Goal: Task Accomplishment & Management: Use online tool/utility

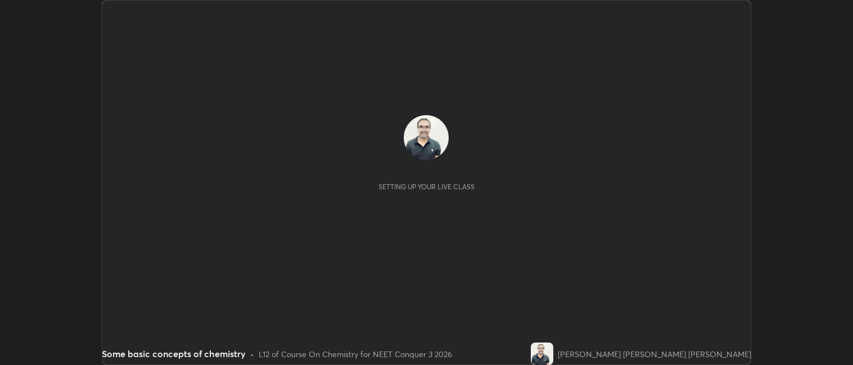
scroll to position [365, 853]
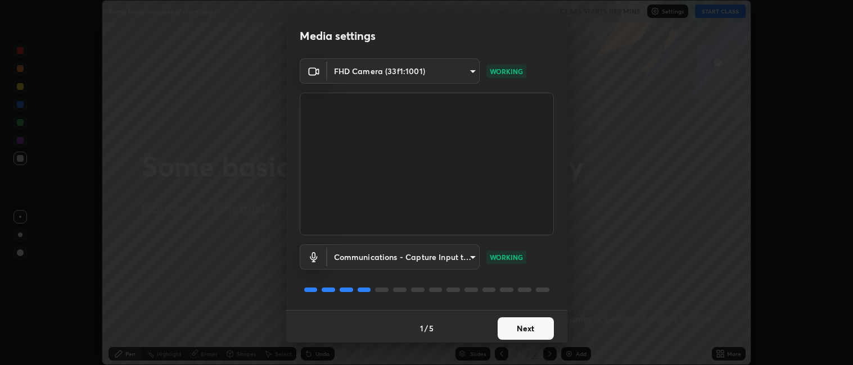
click at [518, 333] on button "Next" at bounding box center [525, 329] width 56 height 22
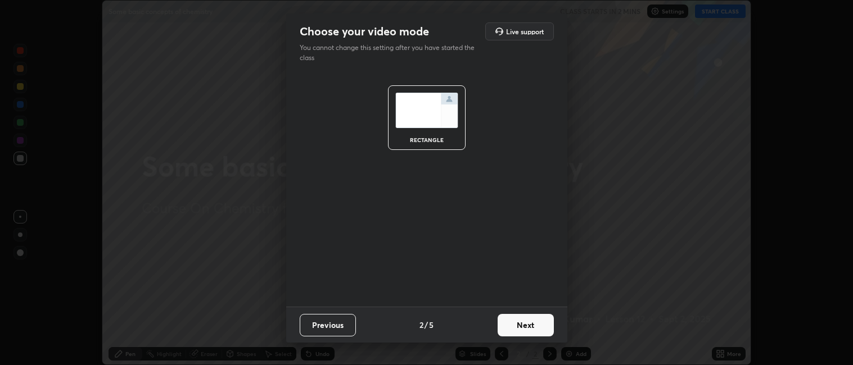
click at [516, 327] on button "Next" at bounding box center [525, 325] width 56 height 22
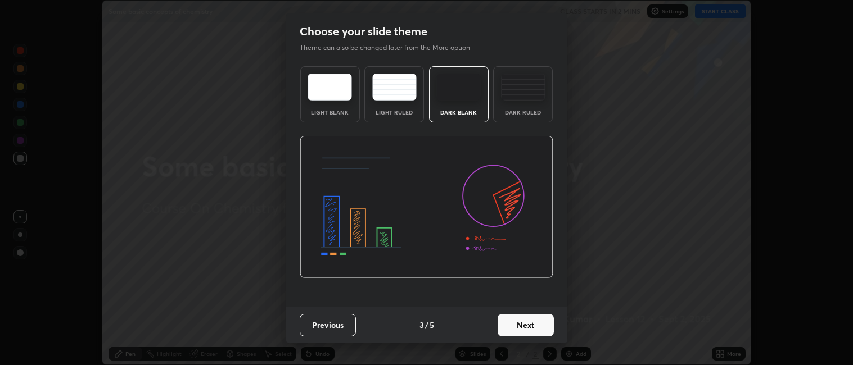
click at [522, 332] on button "Next" at bounding box center [525, 325] width 56 height 22
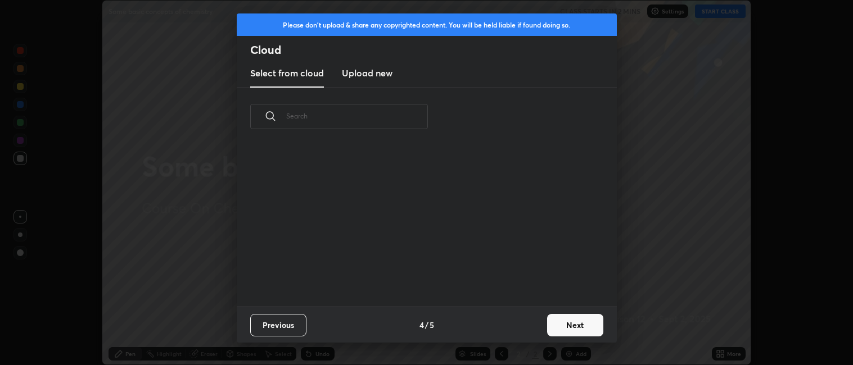
scroll to position [161, 361]
click at [556, 329] on button "Next" at bounding box center [575, 325] width 56 height 22
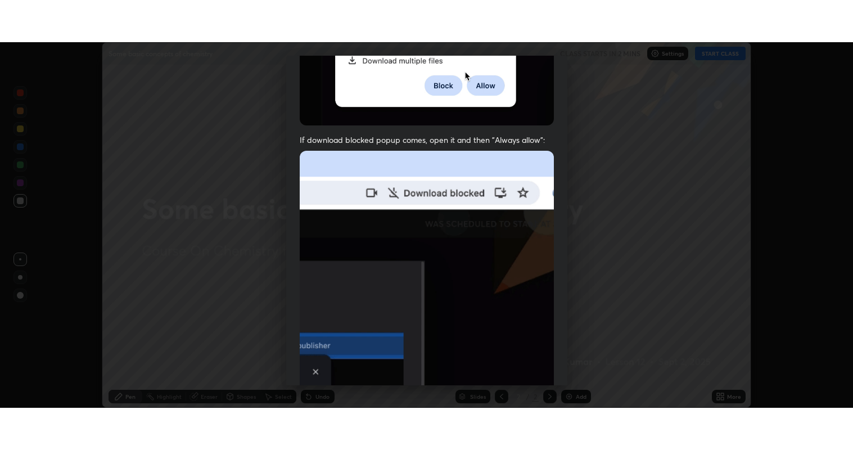
scroll to position [232, 0]
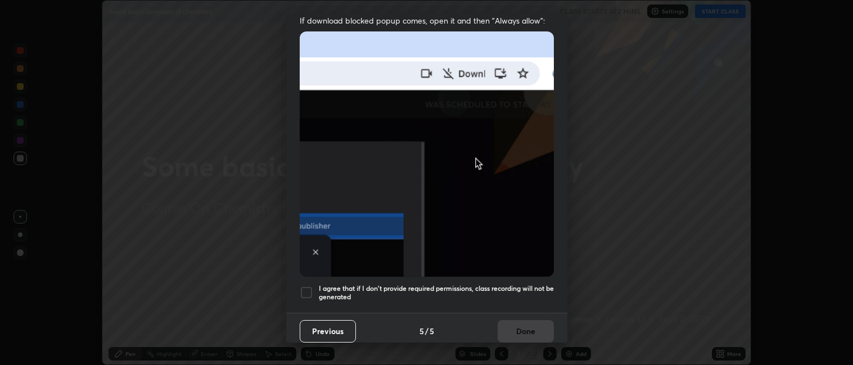
click at [305, 288] on div at bounding box center [306, 292] width 13 height 13
click at [518, 321] on button "Done" at bounding box center [525, 331] width 56 height 22
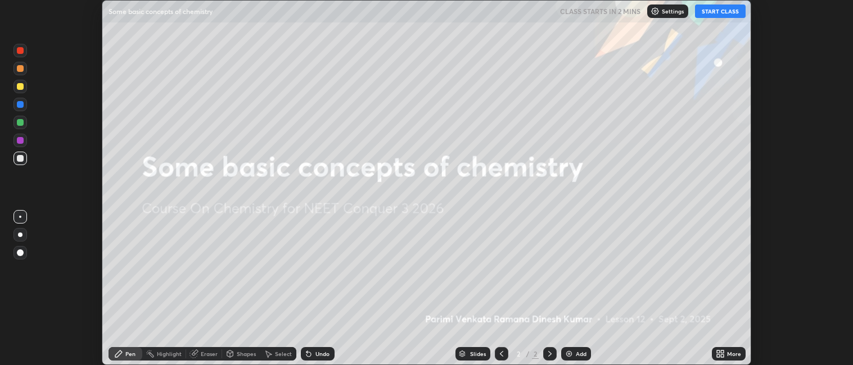
click at [707, 16] on button "START CLASS" at bounding box center [720, 10] width 51 height 13
click at [705, 352] on div "Slides 2 / 2 Add" at bounding box center [523, 354] width 378 height 22
click at [721, 354] on icon at bounding box center [720, 354] width 9 height 9
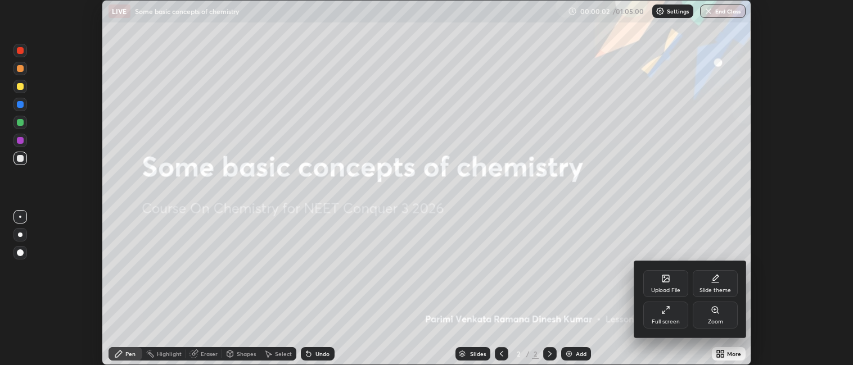
click at [671, 323] on div "Full screen" at bounding box center [665, 322] width 28 height 6
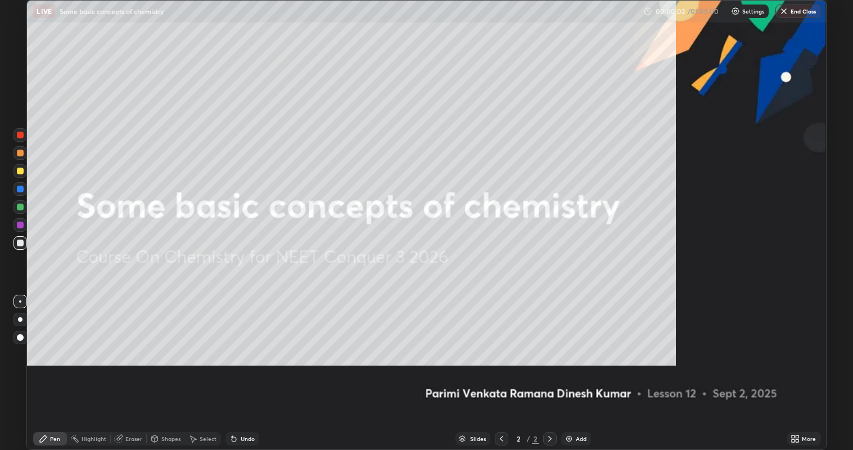
scroll to position [450, 853]
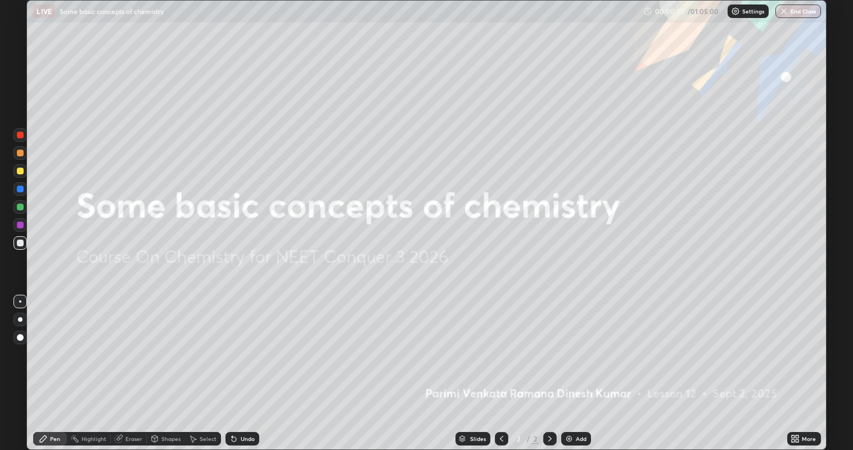
click at [580, 365] on div "Add" at bounding box center [581, 439] width 11 height 6
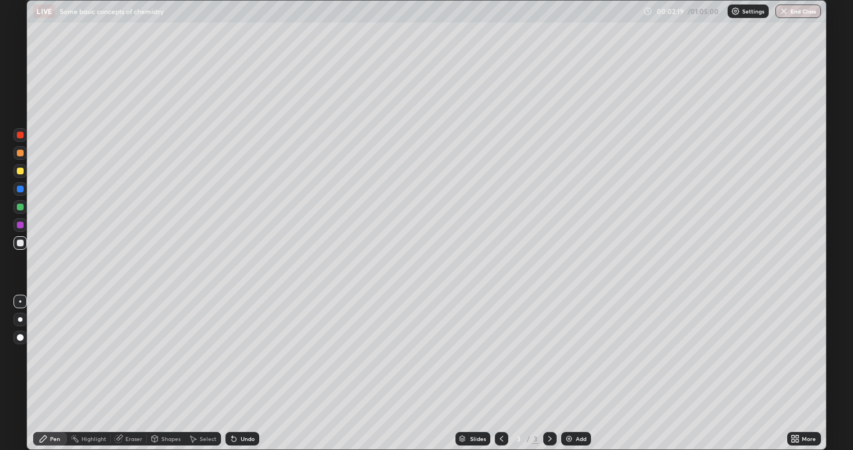
click at [25, 176] on div at bounding box center [19, 170] width 13 height 13
click at [128, 365] on div "Eraser" at bounding box center [133, 439] width 17 height 6
click at [44, 365] on div "Pen" at bounding box center [50, 438] width 34 height 13
click at [20, 320] on div at bounding box center [20, 319] width 4 height 4
click at [20, 242] on div at bounding box center [20, 242] width 7 height 7
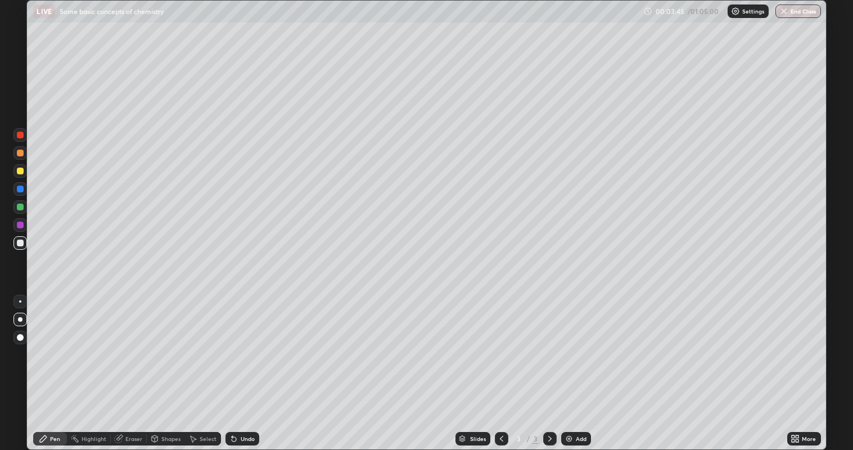
click at [155, 365] on icon at bounding box center [155, 440] width 0 height 4
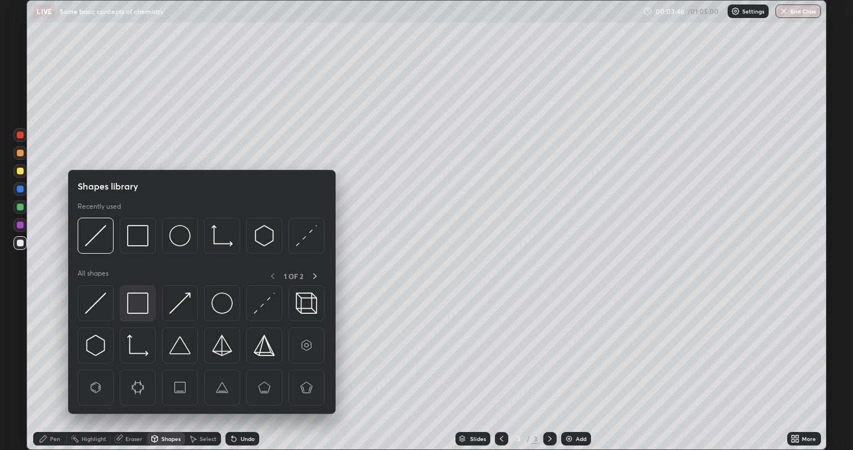
click at [133, 308] on img at bounding box center [137, 302] width 21 height 21
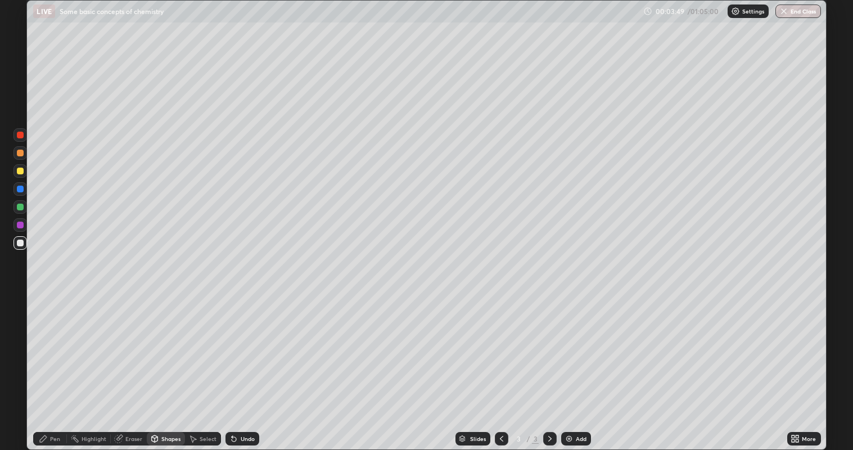
click at [48, 365] on div "Pen" at bounding box center [50, 438] width 34 height 13
click at [19, 207] on div at bounding box center [20, 206] width 7 height 7
click at [166, 365] on div "Shapes" at bounding box center [170, 439] width 19 height 6
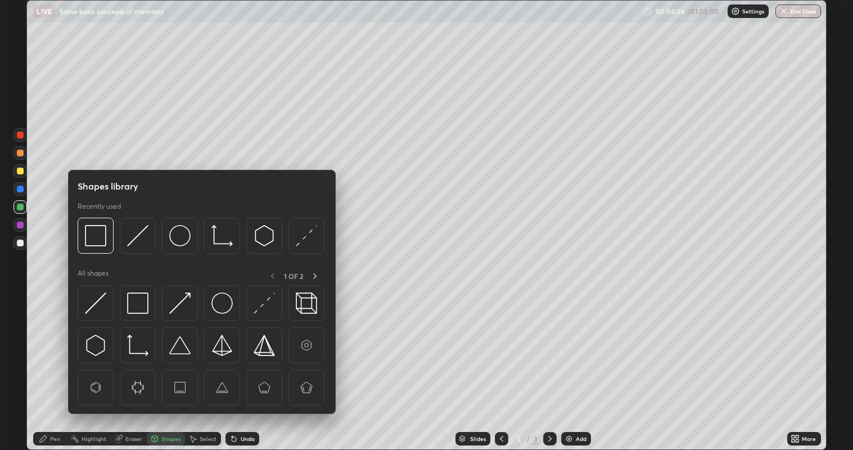
click at [134, 365] on div "Eraser" at bounding box center [133, 439] width 17 height 6
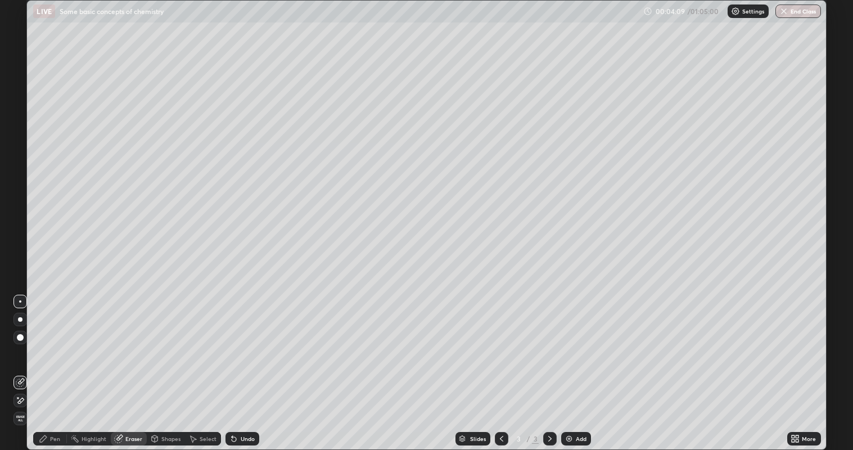
click at [161, 365] on div "Shapes" at bounding box center [170, 439] width 19 height 6
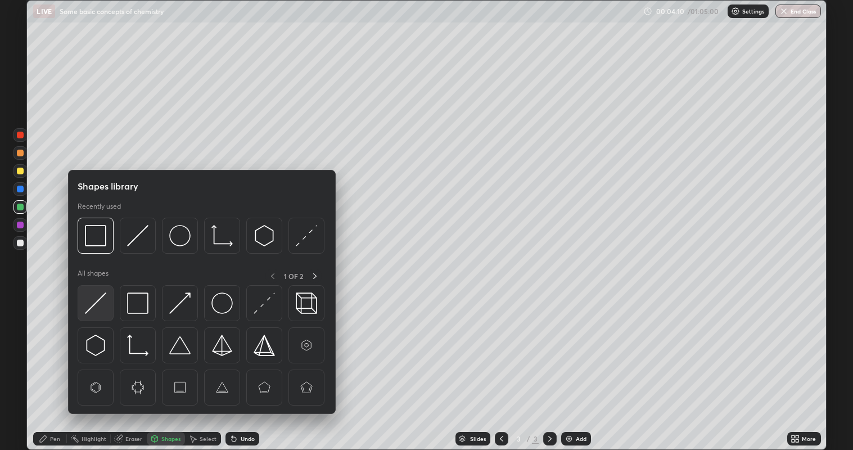
click at [101, 302] on img at bounding box center [95, 302] width 21 height 21
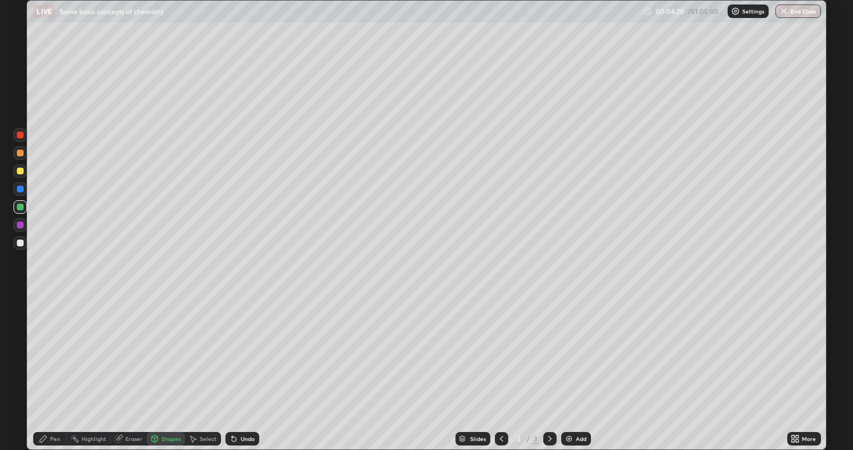
click at [51, 365] on div "Pen" at bounding box center [55, 439] width 10 height 6
click at [19, 240] on div at bounding box center [20, 242] width 7 height 7
click at [155, 365] on icon at bounding box center [155, 440] width 0 height 4
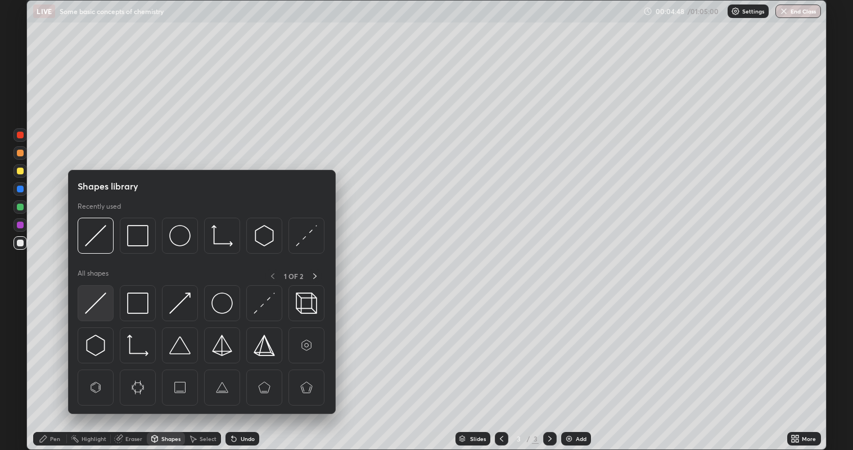
click at [103, 296] on img at bounding box center [95, 302] width 21 height 21
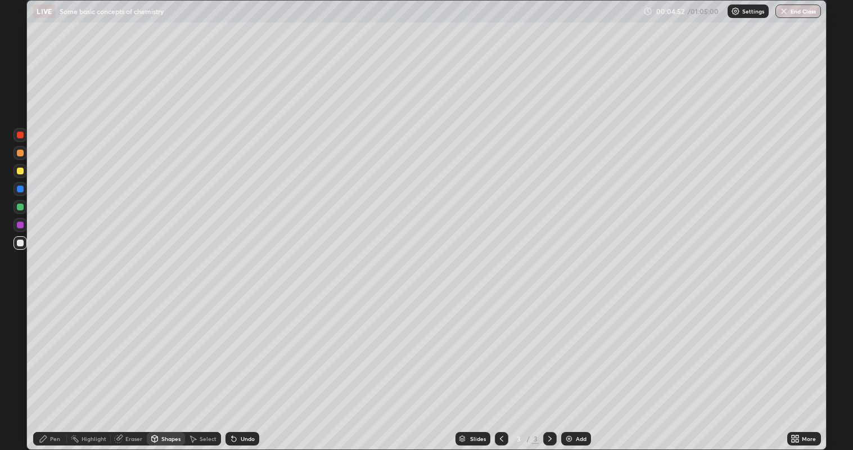
click at [49, 365] on div "Pen" at bounding box center [50, 438] width 34 height 13
click at [25, 173] on div at bounding box center [19, 170] width 13 height 13
click at [586, 365] on div "Add" at bounding box center [576, 438] width 30 height 13
click at [22, 241] on div at bounding box center [20, 242] width 7 height 7
click at [241, 365] on div "Undo" at bounding box center [242, 438] width 34 height 13
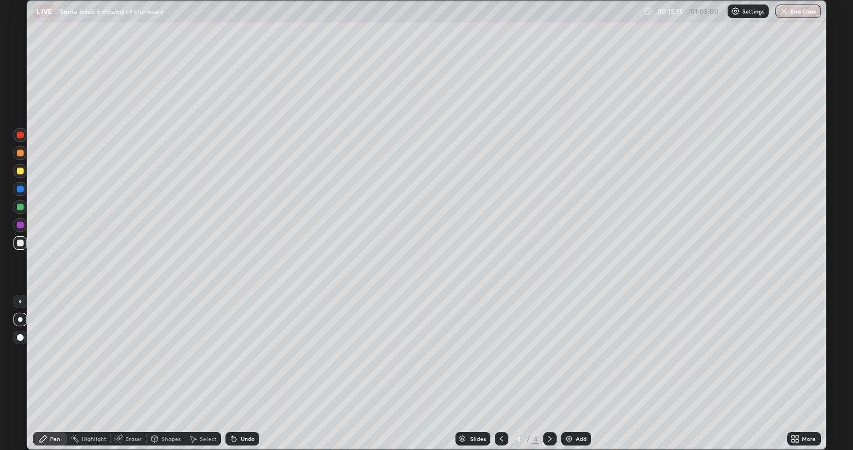
click at [583, 365] on div "Add" at bounding box center [581, 439] width 11 height 6
click at [22, 170] on div at bounding box center [20, 170] width 7 height 7
click at [20, 238] on div at bounding box center [19, 242] width 13 height 13
click at [21, 246] on div at bounding box center [20, 242] width 7 height 7
click at [232, 365] on icon at bounding box center [232, 436] width 1 height 1
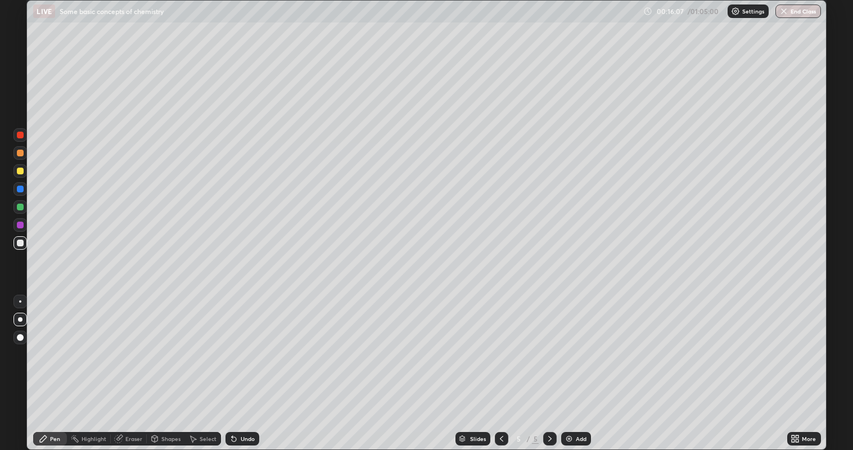
click at [21, 225] on div at bounding box center [20, 224] width 7 height 7
click at [175, 365] on div "Shapes" at bounding box center [170, 439] width 19 height 6
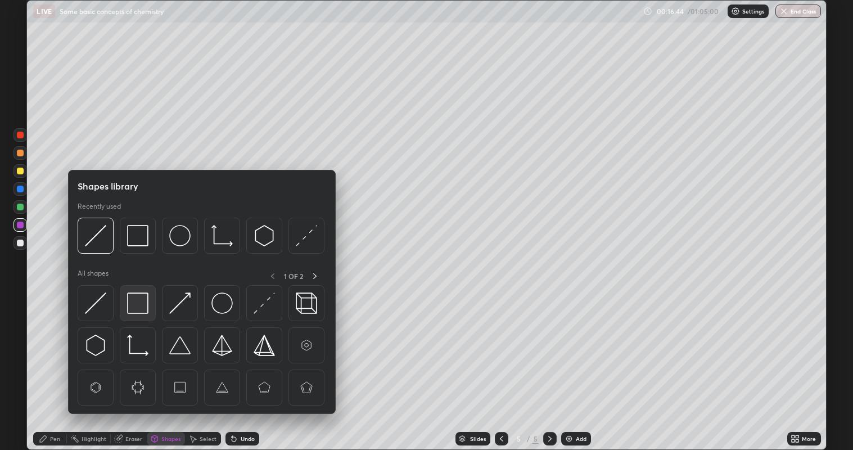
click at [147, 310] on img at bounding box center [137, 302] width 21 height 21
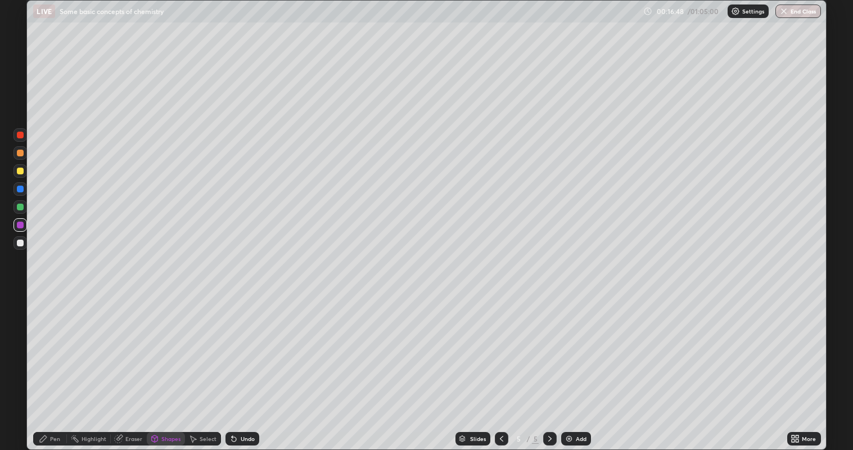
click at [177, 365] on div "Shapes" at bounding box center [166, 438] width 38 height 13
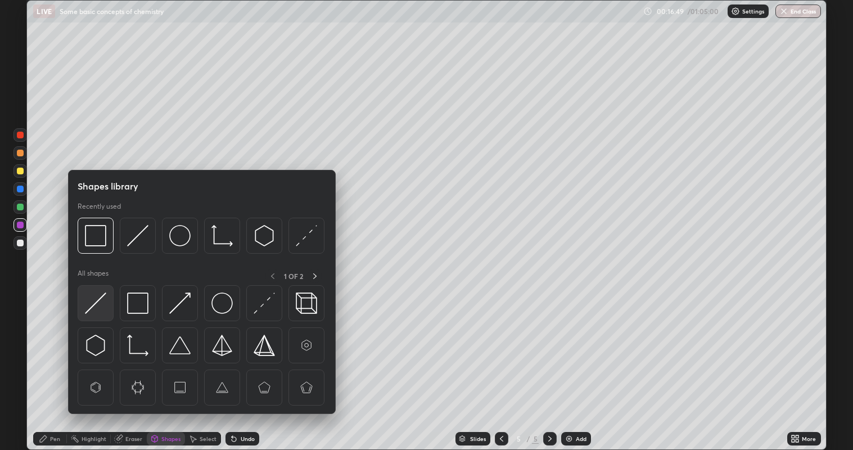
click at [104, 308] on img at bounding box center [95, 302] width 21 height 21
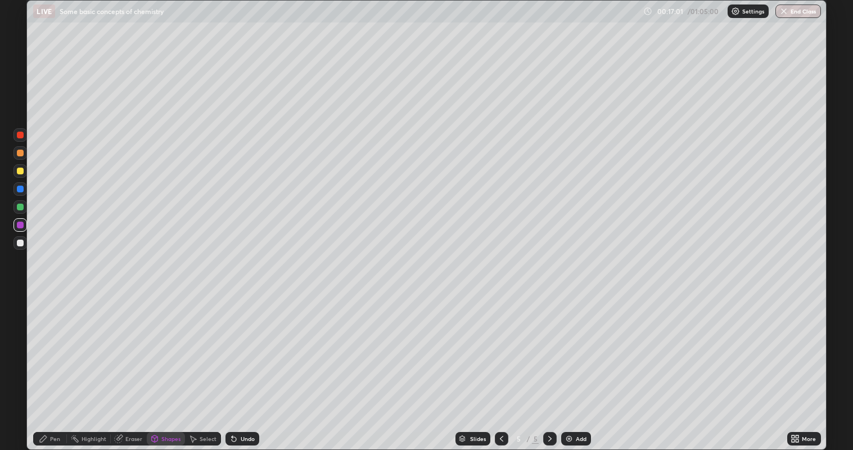
click at [61, 365] on div "Pen" at bounding box center [50, 438] width 34 height 13
click at [24, 246] on div at bounding box center [19, 242] width 13 height 13
click at [578, 365] on div "Add" at bounding box center [581, 439] width 11 height 6
click at [26, 174] on div at bounding box center [19, 170] width 13 height 13
click at [21, 206] on div at bounding box center [20, 206] width 7 height 7
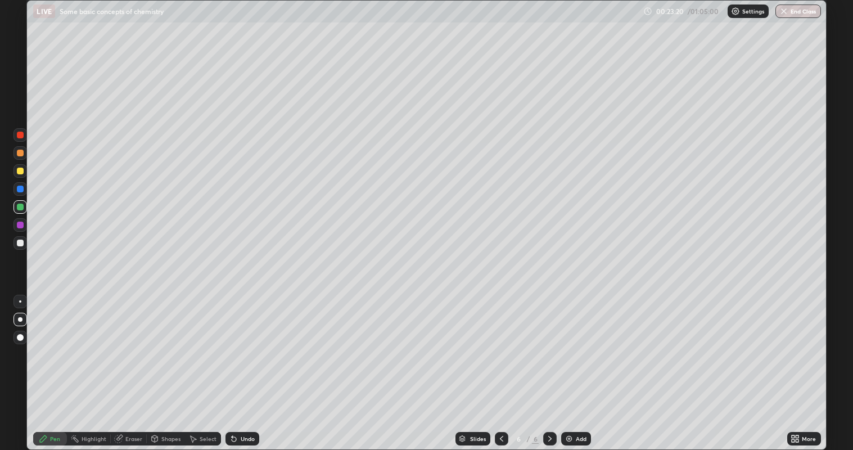
click at [134, 365] on div "Eraser" at bounding box center [133, 439] width 17 height 6
click at [58, 365] on div "Pen" at bounding box center [55, 439] width 10 height 6
click at [501, 365] on icon at bounding box center [501, 438] width 9 height 9
click at [266, 365] on div "Slides 5 / 6 Add" at bounding box center [522, 438] width 527 height 22
click at [258, 365] on div "Undo" at bounding box center [242, 438] width 34 height 13
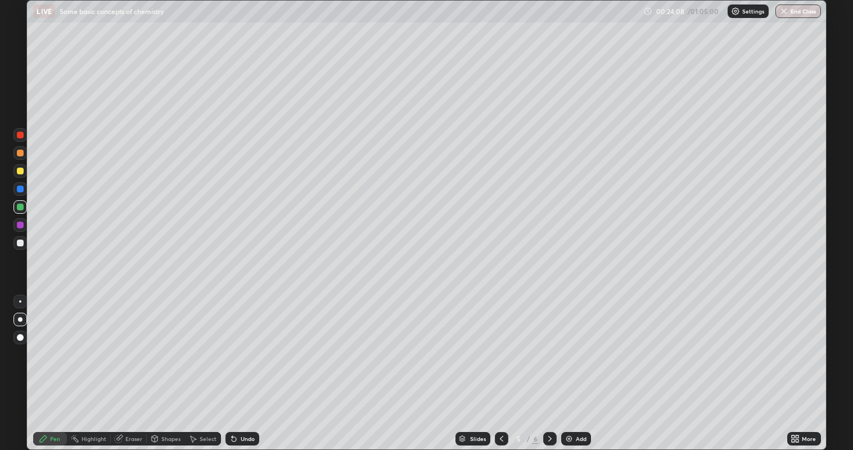
click at [256, 365] on div "Undo" at bounding box center [242, 438] width 34 height 13
click at [257, 365] on div "Undo" at bounding box center [242, 438] width 34 height 13
click at [255, 365] on div "Undo" at bounding box center [242, 438] width 34 height 13
click at [253, 365] on div "Undo" at bounding box center [242, 438] width 34 height 13
click at [543, 365] on div at bounding box center [549, 438] width 13 height 13
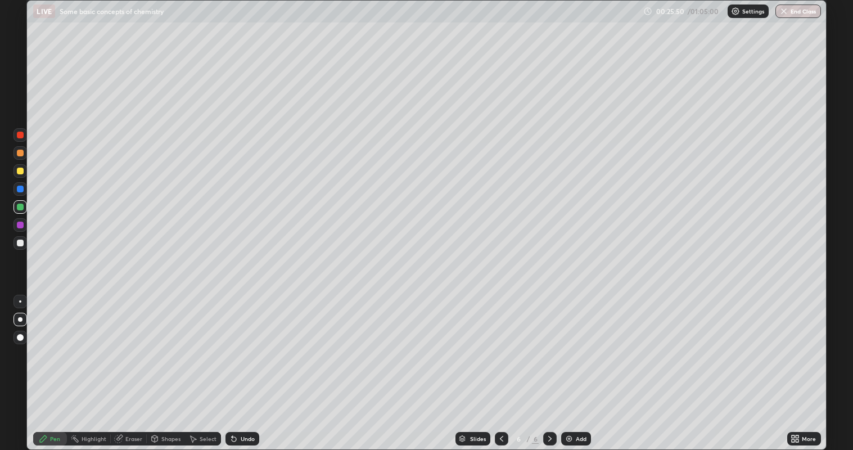
click at [570, 365] on img at bounding box center [568, 438] width 9 height 9
click at [20, 244] on div at bounding box center [20, 242] width 7 height 7
click at [24, 159] on div at bounding box center [19, 152] width 13 height 13
click at [21, 171] on div at bounding box center [20, 170] width 7 height 7
click at [232, 365] on icon at bounding box center [234, 439] width 4 height 4
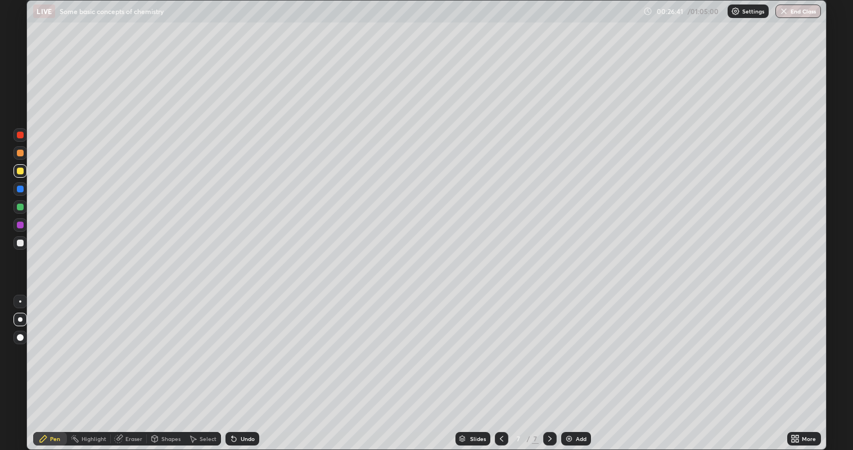
click at [231, 365] on icon at bounding box center [233, 438] width 9 height 9
click at [164, 365] on div "Shapes" at bounding box center [166, 438] width 38 height 13
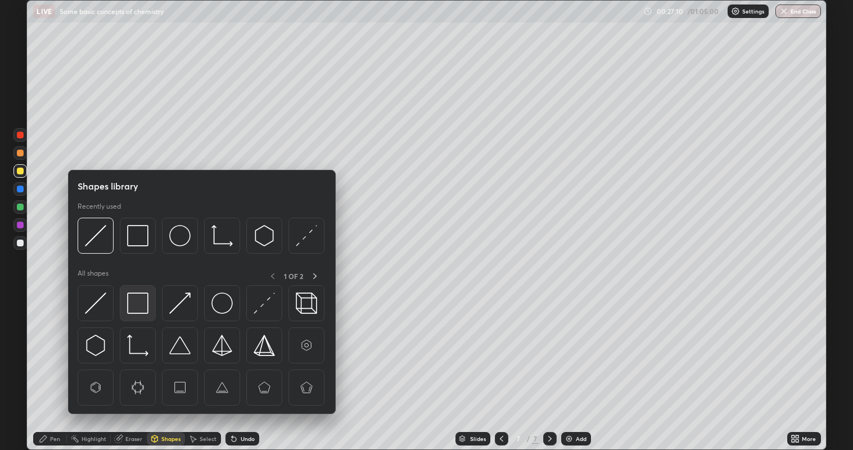
click at [126, 308] on div at bounding box center [138, 303] width 36 height 36
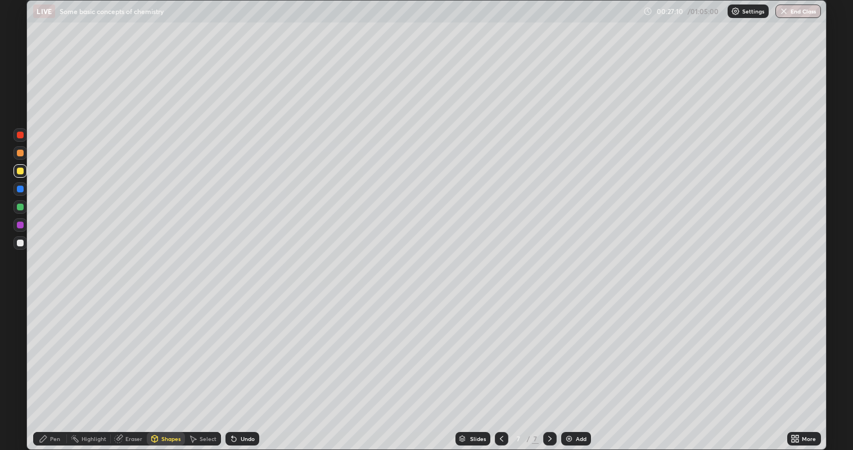
click at [20, 225] on div at bounding box center [20, 224] width 7 height 7
click at [43, 365] on icon at bounding box center [43, 438] width 7 height 7
click at [21, 243] on div at bounding box center [20, 242] width 7 height 7
click at [229, 365] on icon at bounding box center [233, 438] width 9 height 9
click at [232, 365] on icon at bounding box center [234, 439] width 4 height 4
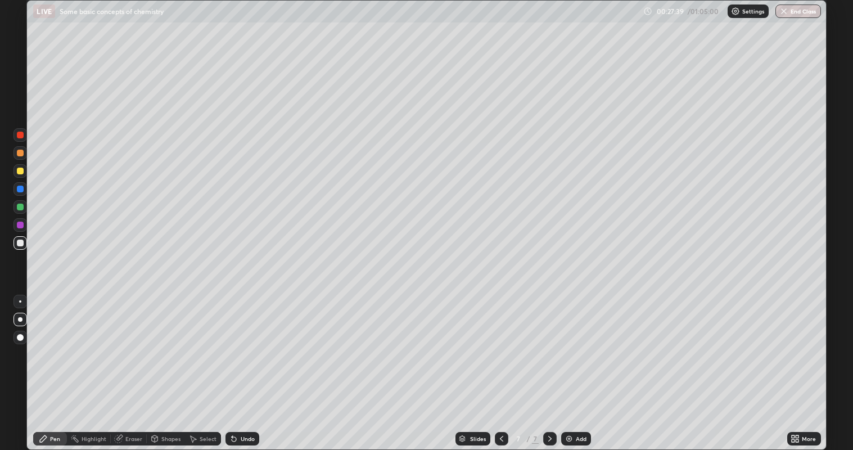
click at [167, 365] on div "Shapes" at bounding box center [170, 439] width 19 height 6
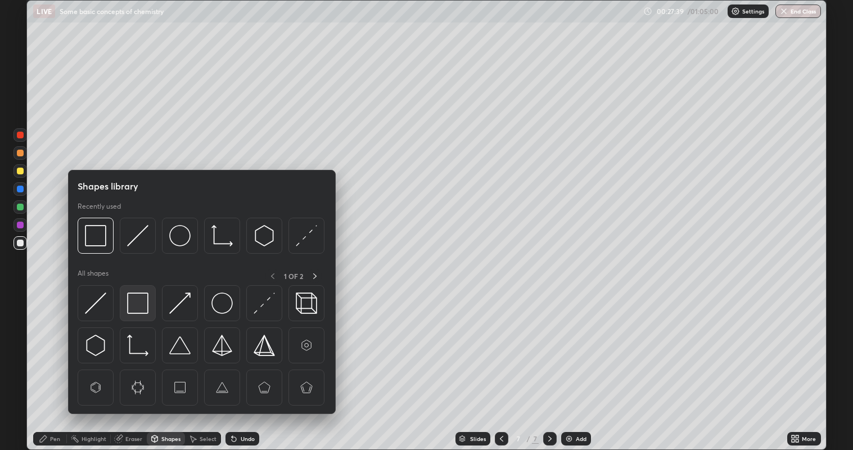
click at [137, 309] on img at bounding box center [137, 302] width 21 height 21
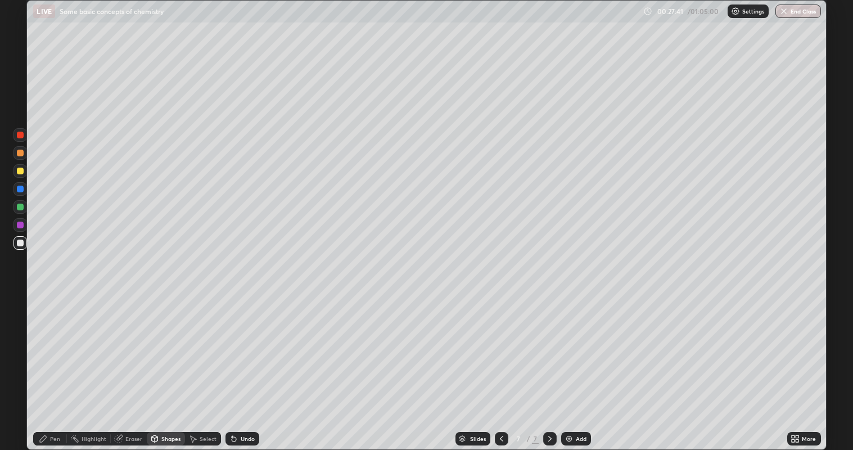
click at [21, 173] on div at bounding box center [20, 170] width 7 height 7
click at [20, 136] on div at bounding box center [20, 135] width 7 height 7
click at [61, 365] on div "Pen" at bounding box center [50, 438] width 34 height 13
click at [17, 245] on div at bounding box center [20, 242] width 7 height 7
click at [257, 365] on div "Undo" at bounding box center [242, 438] width 34 height 13
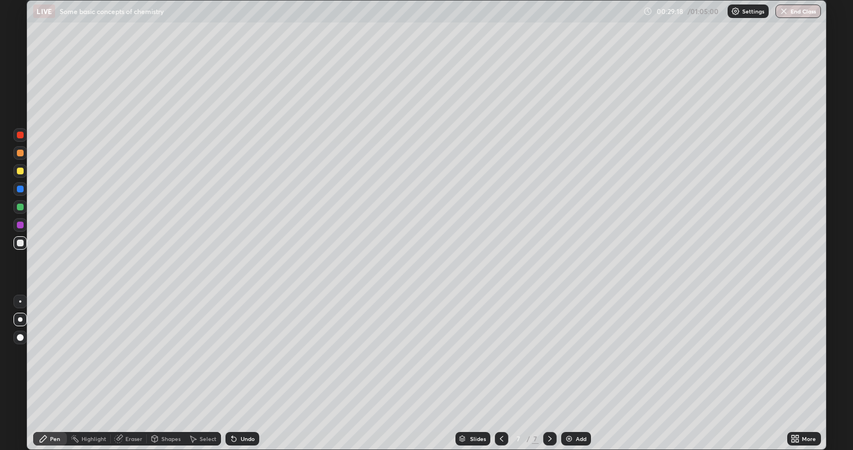
click at [256, 365] on div "Undo" at bounding box center [242, 438] width 34 height 13
click at [255, 365] on div "Undo" at bounding box center [242, 438] width 34 height 13
click at [257, 365] on div "Undo" at bounding box center [242, 438] width 34 height 13
click at [256, 365] on div "Undo" at bounding box center [242, 438] width 34 height 13
click at [253, 365] on div "Undo" at bounding box center [242, 438] width 34 height 13
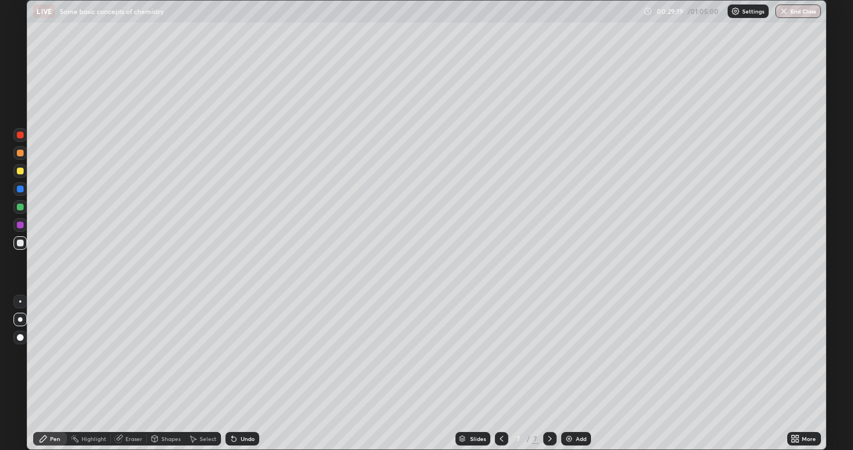
click at [252, 365] on div "Undo" at bounding box center [242, 438] width 34 height 13
click at [251, 365] on div "Undo" at bounding box center [242, 438] width 34 height 13
click at [580, 365] on div "Add" at bounding box center [581, 439] width 11 height 6
click at [18, 243] on div at bounding box center [20, 242] width 7 height 7
click at [22, 170] on div at bounding box center [20, 170] width 7 height 7
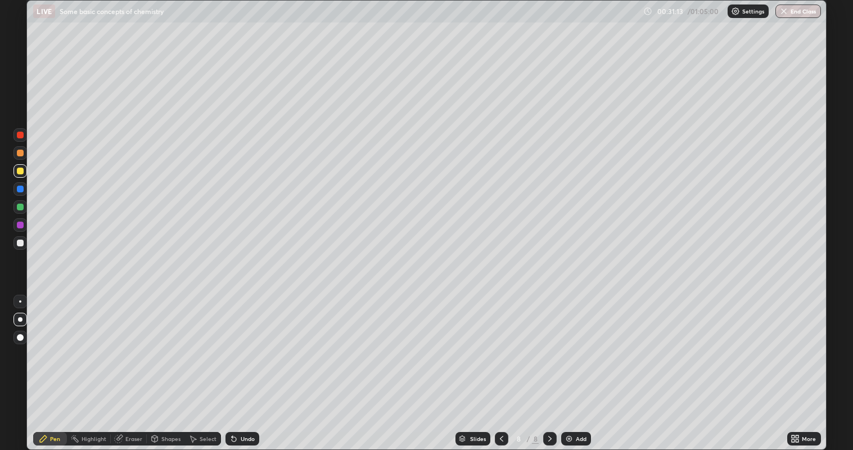
click at [495, 365] on div at bounding box center [501, 438] width 13 height 13
click at [549, 365] on icon at bounding box center [549, 438] width 9 height 9
click at [237, 365] on icon at bounding box center [233, 438] width 9 height 9
click at [237, 365] on div "Undo" at bounding box center [242, 438] width 34 height 13
click at [26, 248] on div at bounding box center [19, 243] width 13 height 18
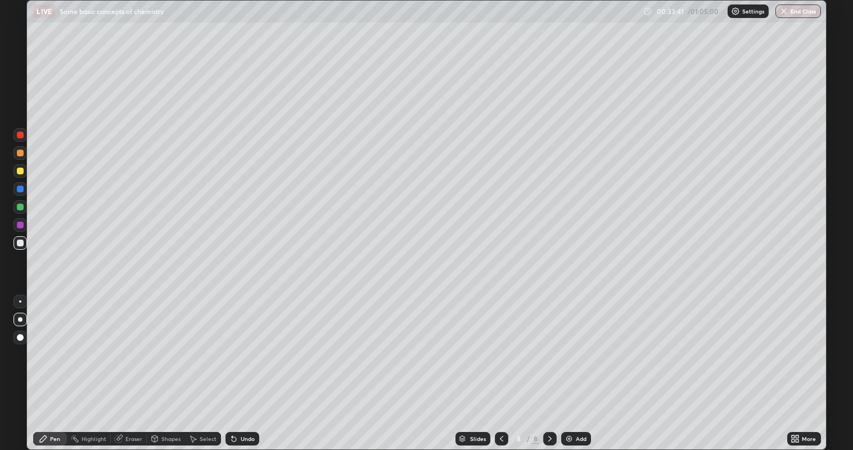
click at [246, 365] on div "Undo" at bounding box center [248, 439] width 14 height 6
click at [174, 365] on div "Shapes" at bounding box center [170, 439] width 19 height 6
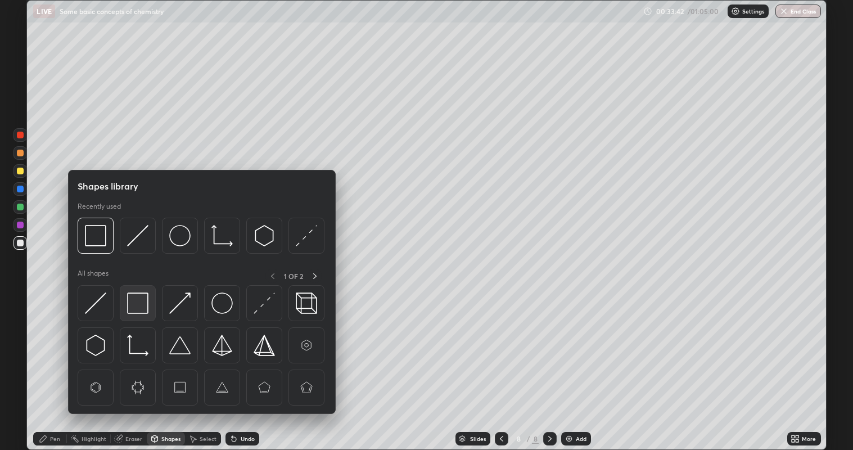
click at [143, 304] on img at bounding box center [137, 302] width 21 height 21
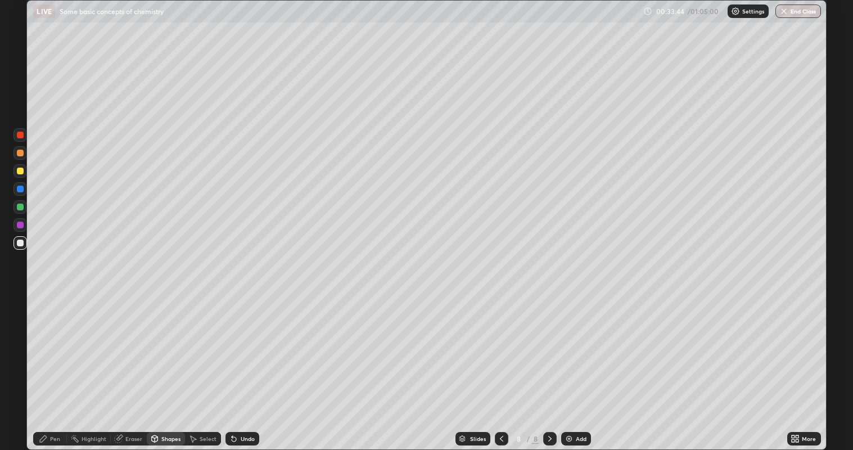
click at [22, 175] on div at bounding box center [19, 170] width 13 height 13
click at [57, 365] on div "Pen" at bounding box center [50, 438] width 34 height 13
click at [255, 365] on div "Undo" at bounding box center [242, 438] width 34 height 13
click at [249, 365] on div "Undo" at bounding box center [248, 439] width 14 height 6
click at [574, 365] on div "Add" at bounding box center [576, 438] width 30 height 13
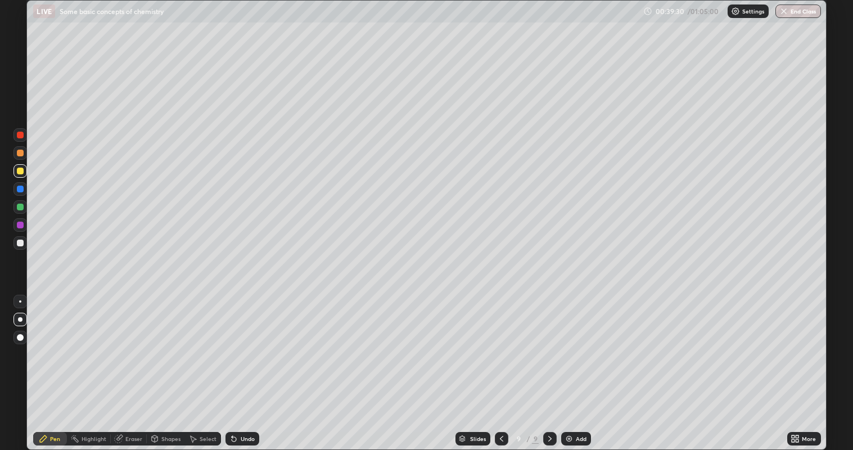
click at [162, 365] on div "Shapes" at bounding box center [166, 438] width 38 height 13
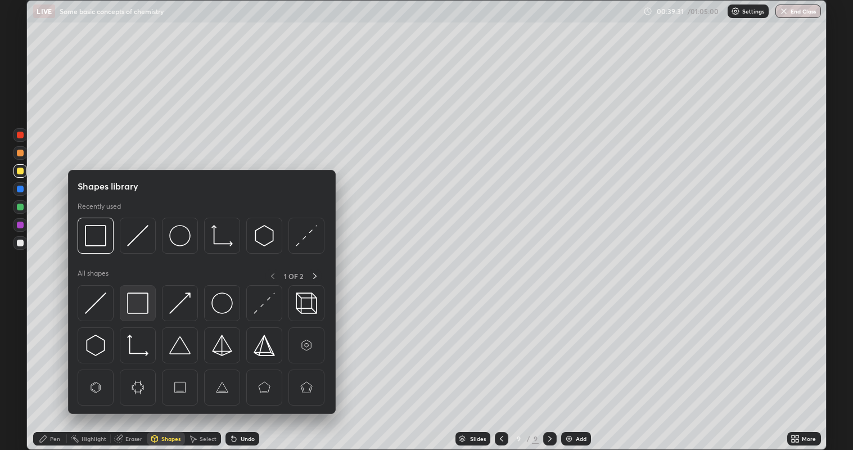
click at [142, 306] on img at bounding box center [137, 302] width 21 height 21
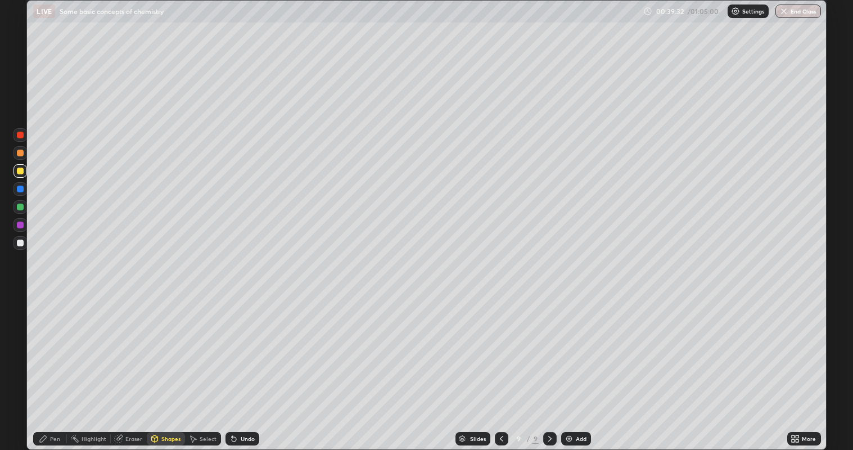
click at [20, 190] on div at bounding box center [20, 188] width 7 height 7
click at [50, 365] on div "Pen" at bounding box center [50, 438] width 34 height 13
click at [20, 243] on div at bounding box center [20, 242] width 7 height 7
click at [132, 365] on div "Eraser" at bounding box center [133, 439] width 17 height 6
click at [58, 365] on div "Pen" at bounding box center [50, 438] width 34 height 13
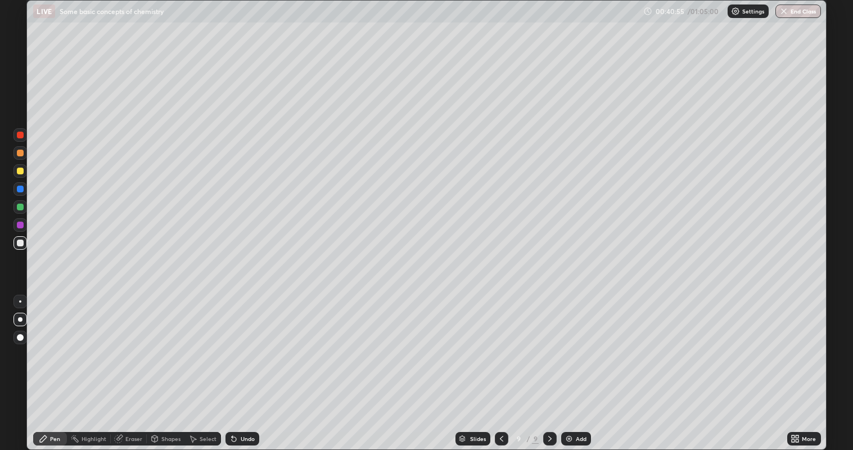
click at [21, 206] on div at bounding box center [20, 206] width 7 height 7
click at [26, 228] on div at bounding box center [19, 224] width 13 height 13
click at [21, 248] on div at bounding box center [19, 242] width 13 height 13
click at [139, 365] on div "Eraser" at bounding box center [133, 439] width 17 height 6
click at [48, 365] on div "Pen" at bounding box center [50, 438] width 34 height 13
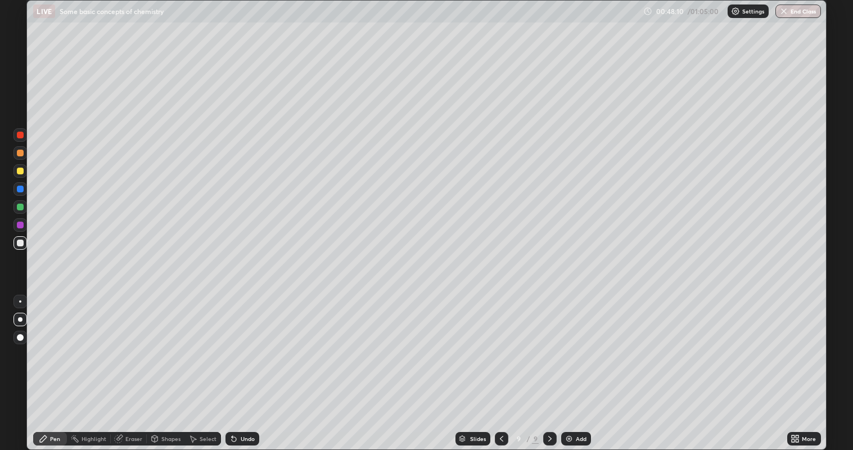
click at [180, 365] on div "Shapes" at bounding box center [166, 438] width 38 height 13
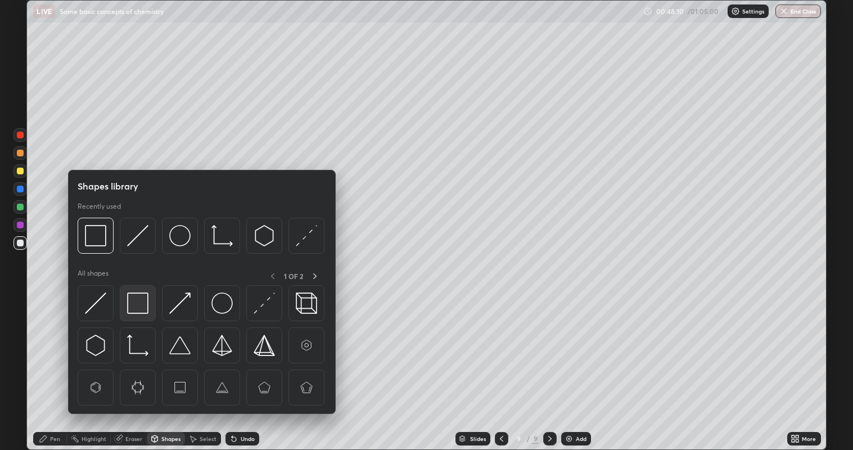
click at [138, 313] on img at bounding box center [137, 302] width 21 height 21
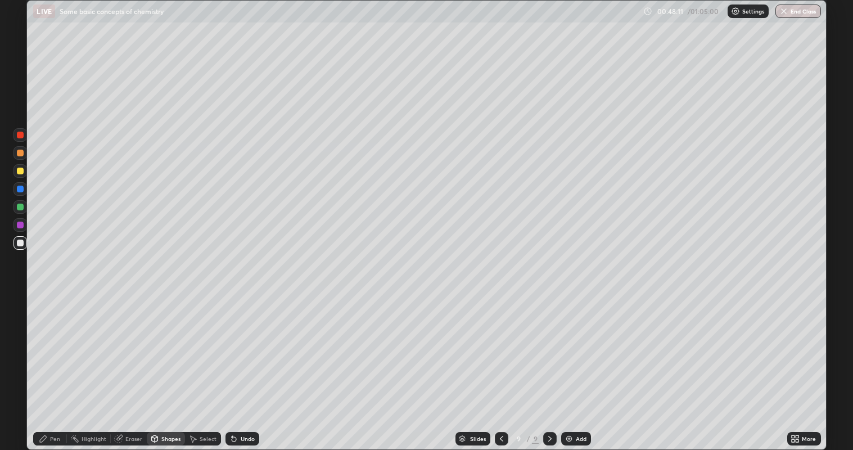
click at [21, 225] on div at bounding box center [20, 224] width 7 height 7
click at [57, 365] on div "Pen" at bounding box center [55, 439] width 10 height 6
click at [15, 247] on div at bounding box center [19, 242] width 13 height 13
click at [176, 365] on div "Shapes" at bounding box center [170, 439] width 19 height 6
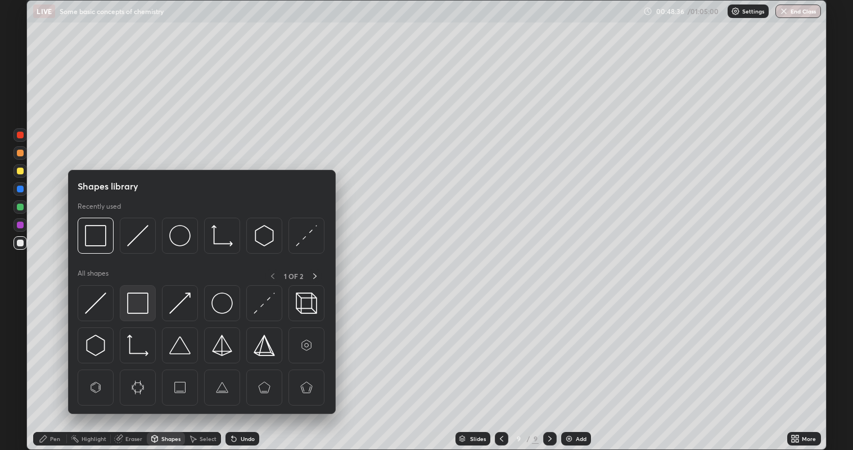
click at [139, 314] on div at bounding box center [138, 303] width 36 height 36
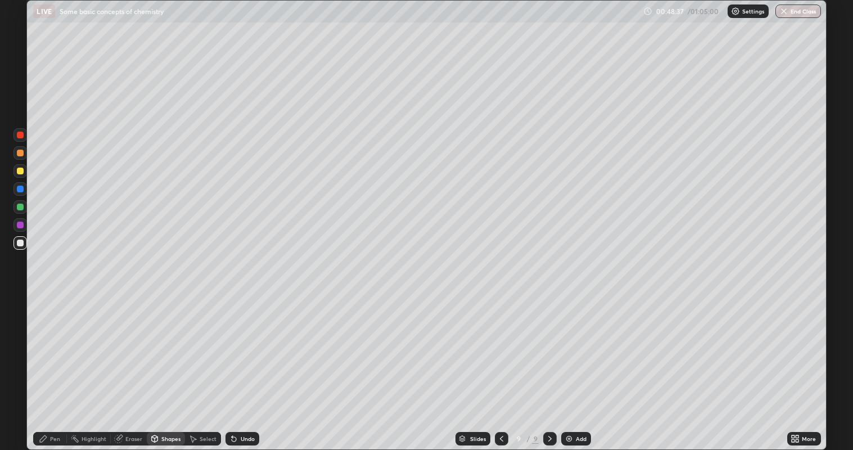
click at [26, 210] on div at bounding box center [19, 206] width 13 height 13
click at [56, 365] on div "Pen" at bounding box center [55, 439] width 10 height 6
click at [22, 240] on div at bounding box center [20, 242] width 7 height 7
click at [574, 365] on div "Add" at bounding box center [576, 438] width 30 height 13
click at [26, 137] on div at bounding box center [19, 134] width 13 height 13
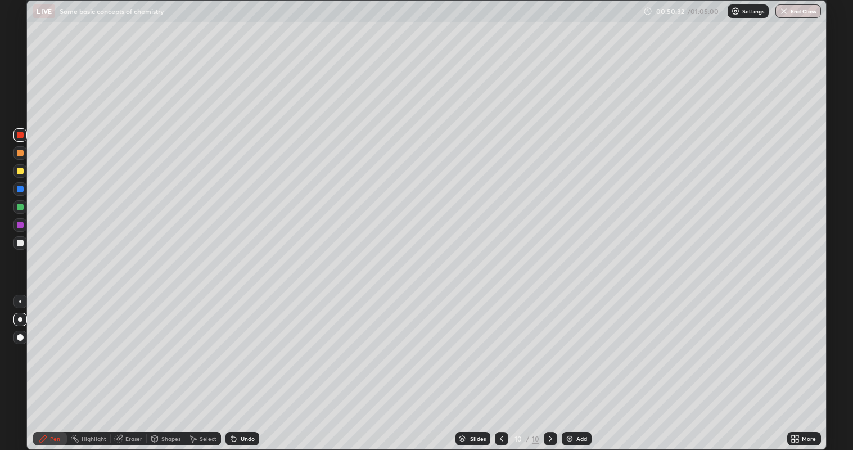
click at [20, 173] on div at bounding box center [20, 170] width 7 height 7
click at [23, 174] on div at bounding box center [19, 170] width 13 height 13
click at [156, 365] on icon at bounding box center [155, 438] width 6 height 7
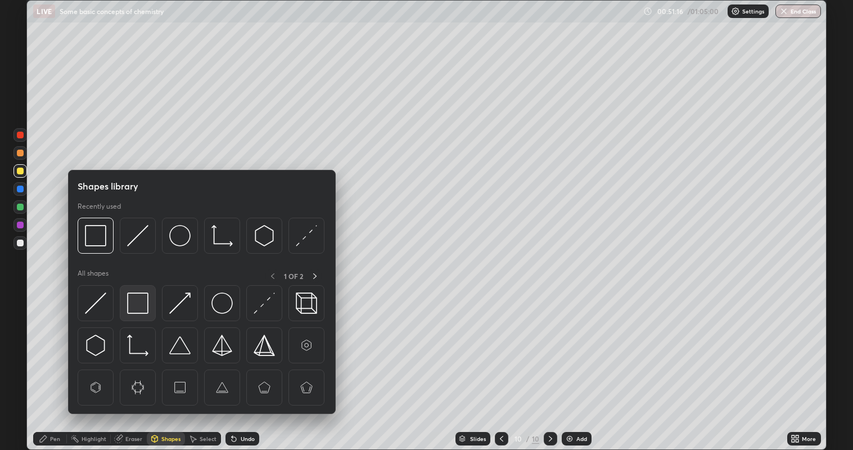
click at [132, 313] on img at bounding box center [137, 302] width 21 height 21
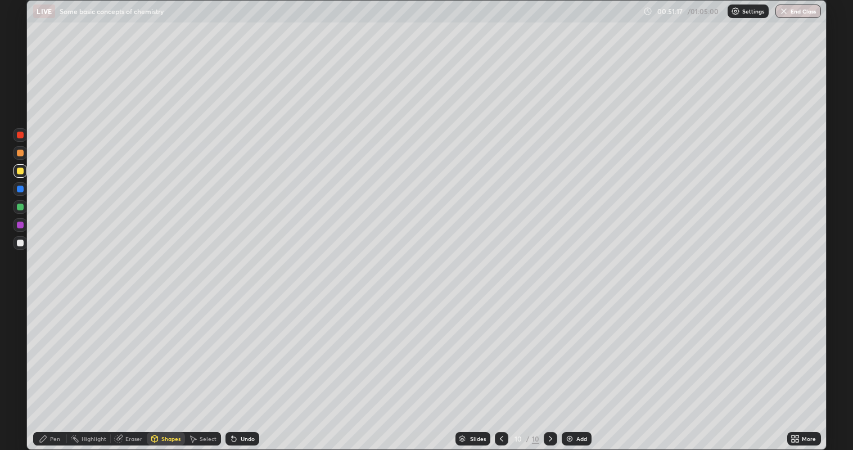
click at [21, 200] on div at bounding box center [19, 206] width 13 height 13
click at [237, 365] on div "Undo" at bounding box center [242, 438] width 34 height 13
click at [233, 365] on div "Undo" at bounding box center [242, 438] width 34 height 13
click at [241, 365] on div "Undo" at bounding box center [248, 439] width 14 height 6
click at [53, 365] on div "Pen" at bounding box center [55, 439] width 10 height 6
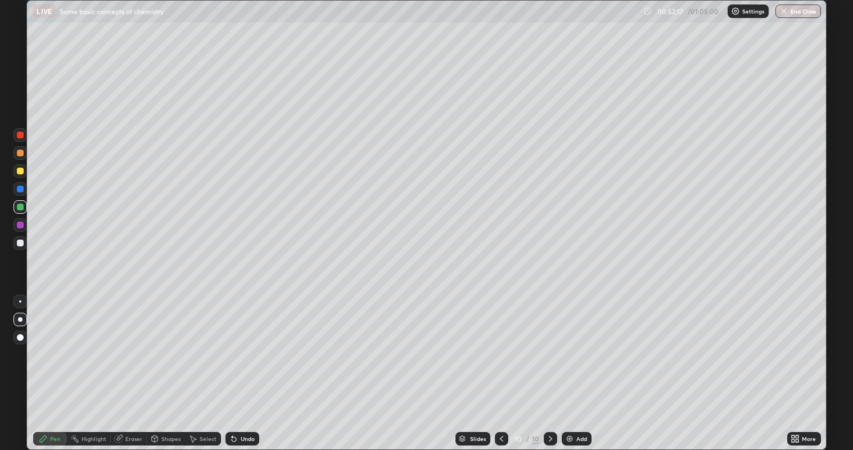
click at [21, 243] on div at bounding box center [20, 242] width 7 height 7
click at [25, 226] on div at bounding box center [19, 224] width 13 height 13
click at [166, 365] on div "Shapes" at bounding box center [170, 439] width 19 height 6
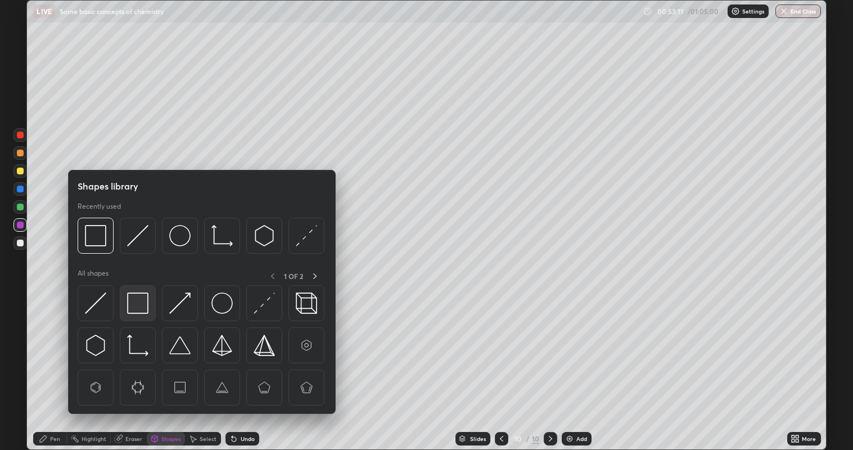
click at [135, 308] on img at bounding box center [137, 302] width 21 height 21
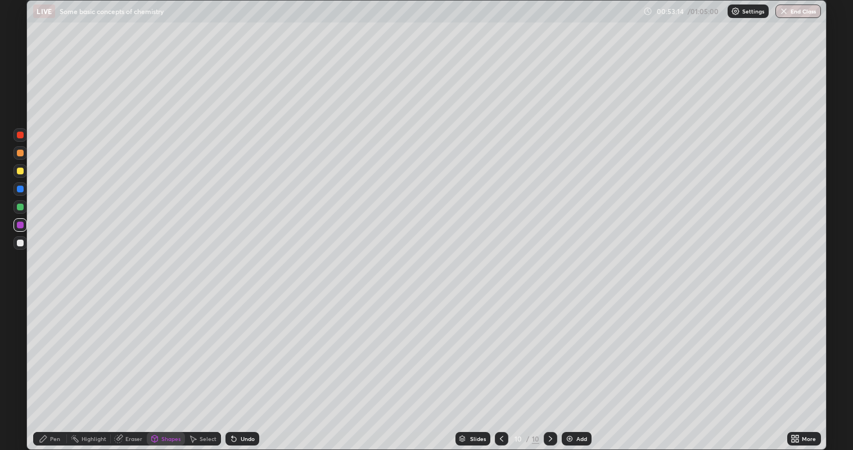
click at [58, 365] on div "Pen" at bounding box center [55, 439] width 10 height 6
click at [24, 249] on div at bounding box center [19, 242] width 13 height 13
click at [21, 170] on div at bounding box center [20, 170] width 7 height 7
click at [256, 365] on div "Undo" at bounding box center [242, 438] width 34 height 13
click at [182, 365] on div "Shapes" at bounding box center [166, 438] width 38 height 13
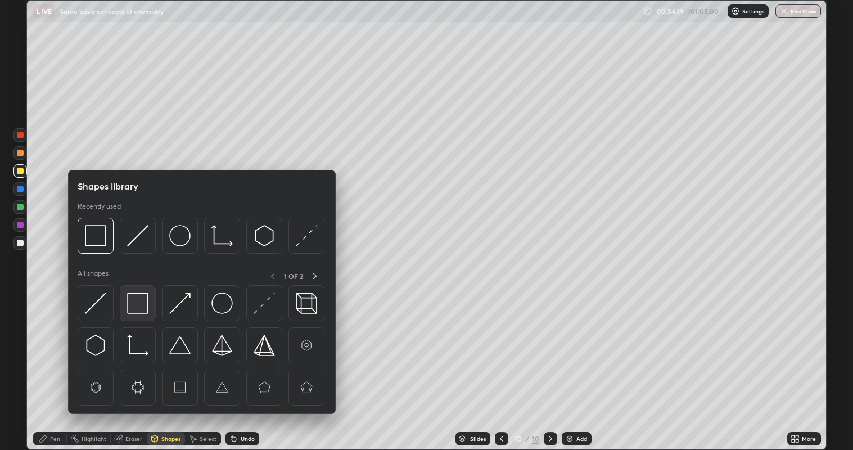
click at [150, 309] on div at bounding box center [138, 303] width 36 height 36
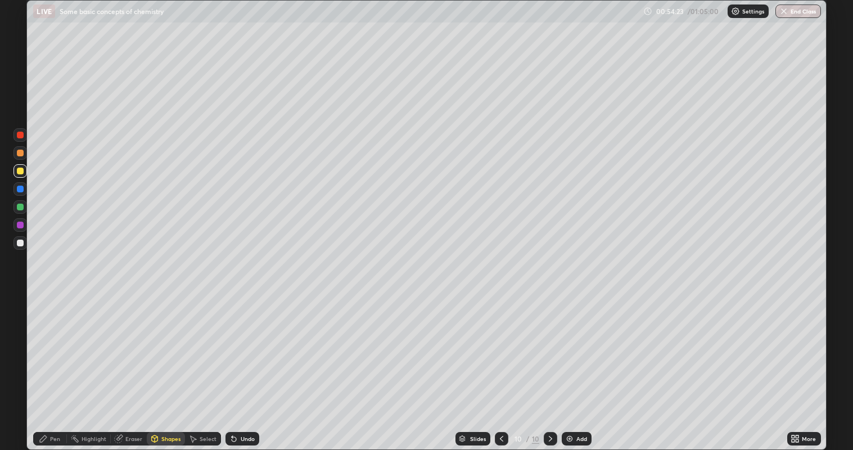
click at [258, 365] on div "Undo" at bounding box center [242, 438] width 34 height 13
click at [61, 365] on div "Pen" at bounding box center [50, 438] width 34 height 13
click at [20, 243] on div at bounding box center [20, 242] width 7 height 7
click at [26, 226] on div at bounding box center [19, 224] width 13 height 13
click at [562, 365] on div "Add" at bounding box center [577, 438] width 30 height 13
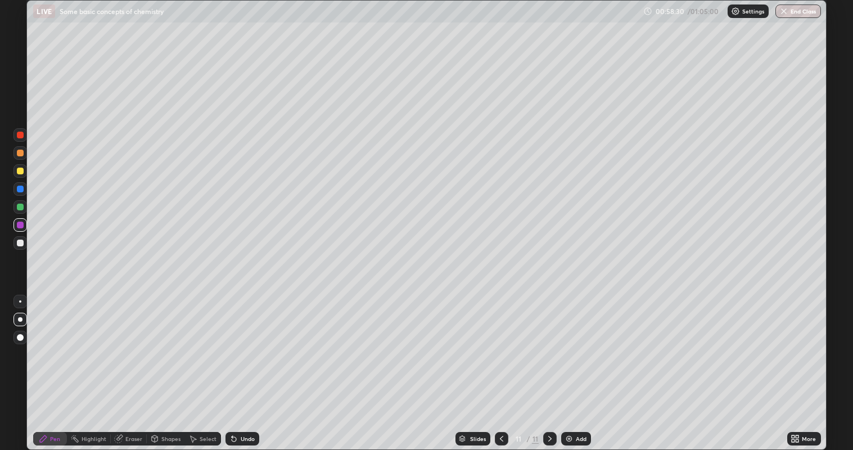
click at [20, 135] on div at bounding box center [20, 135] width 7 height 7
click at [21, 171] on div at bounding box center [20, 170] width 7 height 7
click at [226, 365] on div "Undo" at bounding box center [242, 438] width 34 height 13
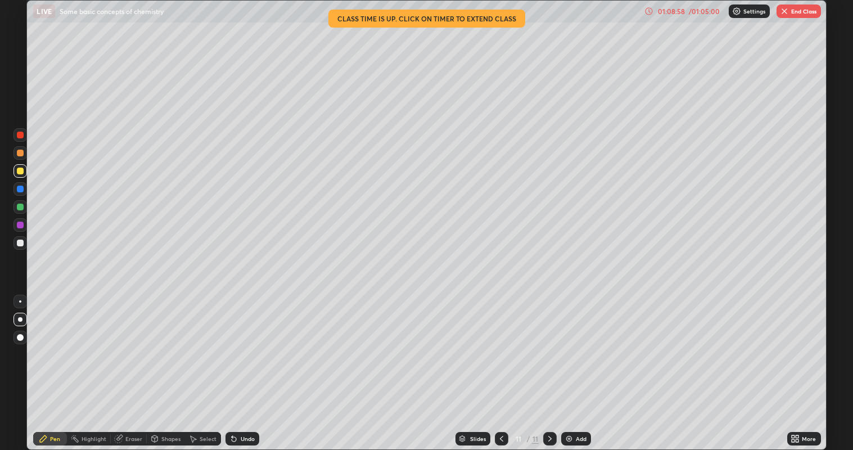
click at [549, 365] on icon at bounding box center [549, 438] width 9 height 9
click at [579, 365] on div "Add" at bounding box center [581, 439] width 11 height 6
click at [791, 14] on button "End Class" at bounding box center [798, 10] width 44 height 13
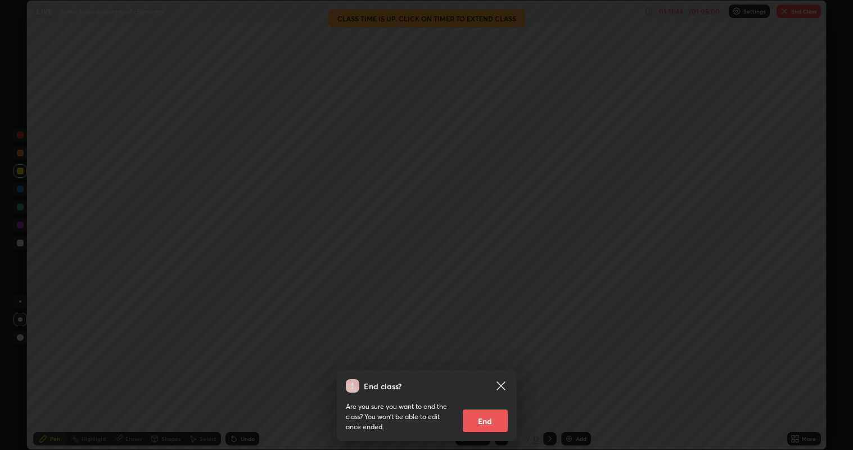
click at [506, 365] on button "End" at bounding box center [485, 420] width 45 height 22
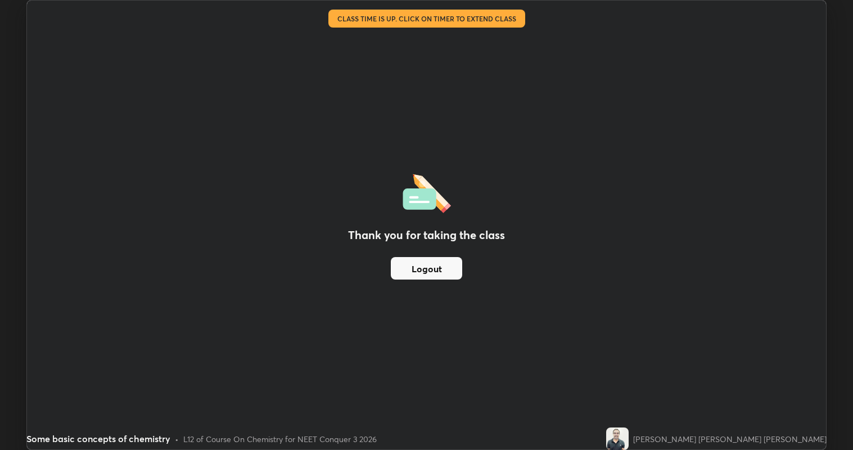
click at [450, 273] on button "Logout" at bounding box center [426, 268] width 71 height 22
click at [445, 270] on button "Logout" at bounding box center [426, 268] width 71 height 22
